Goal: Transaction & Acquisition: Purchase product/service

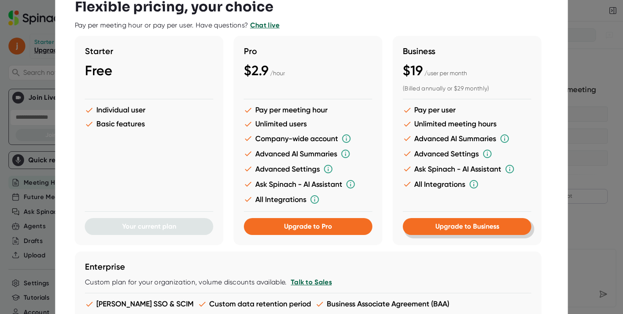
click at [509, 232] on button "Upgrade to Business" at bounding box center [467, 226] width 128 height 17
